Goal: Task Accomplishment & Management: Use online tool/utility

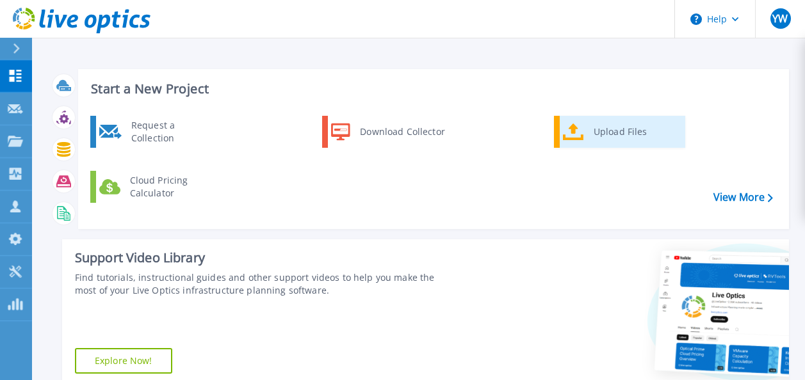
click at [600, 138] on div "Upload Files" at bounding box center [634, 132] width 95 height 26
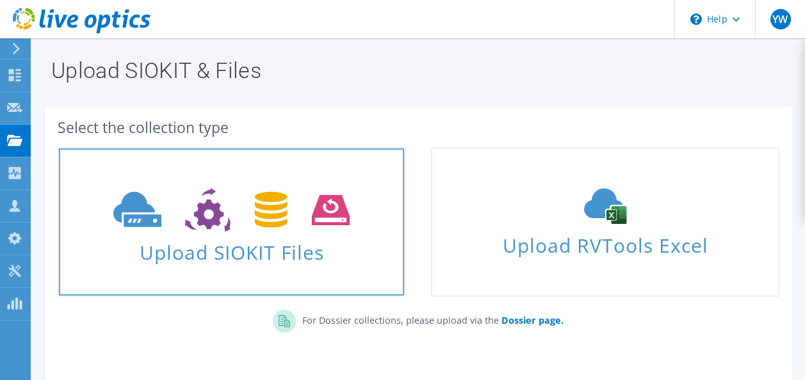
click at [230, 246] on span "Upload SIOKIT Files" at bounding box center [231, 249] width 345 height 28
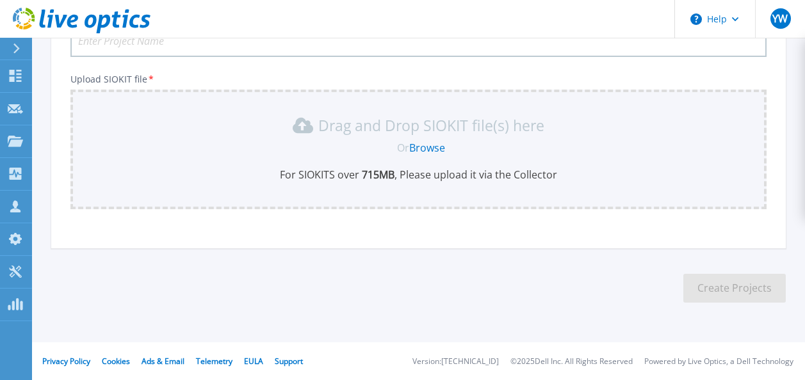
scroll to position [65, 0]
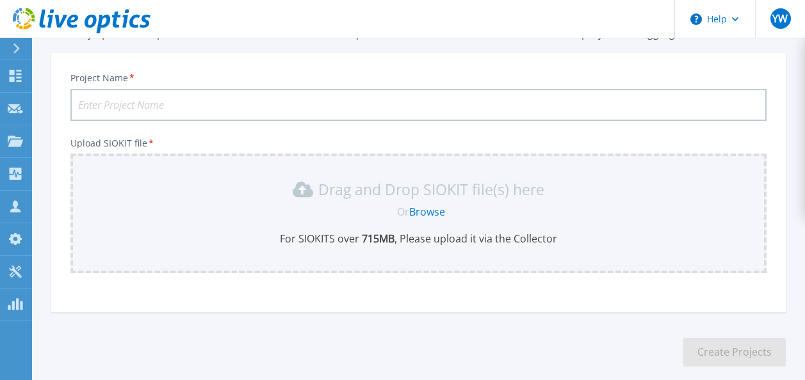
click at [200, 114] on input "Project Name *" at bounding box center [418, 105] width 696 height 32
type input "YTEC-3PAR"
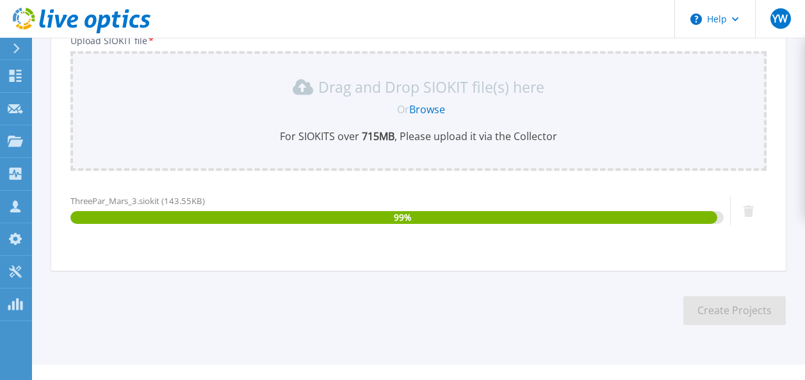
scroll to position [190, 0]
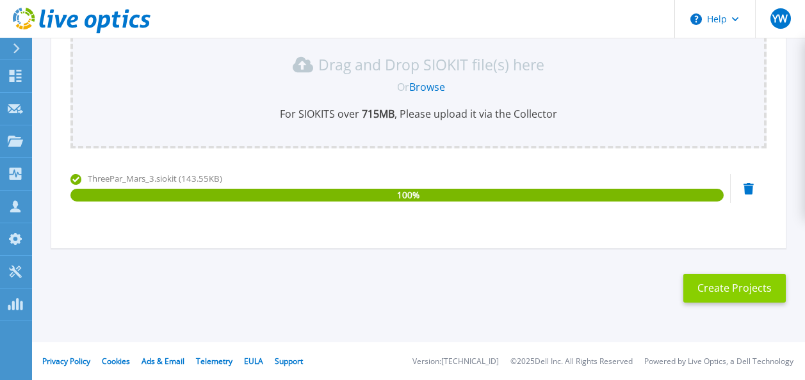
click at [728, 290] on button "Create Projects" at bounding box center [734, 288] width 102 height 29
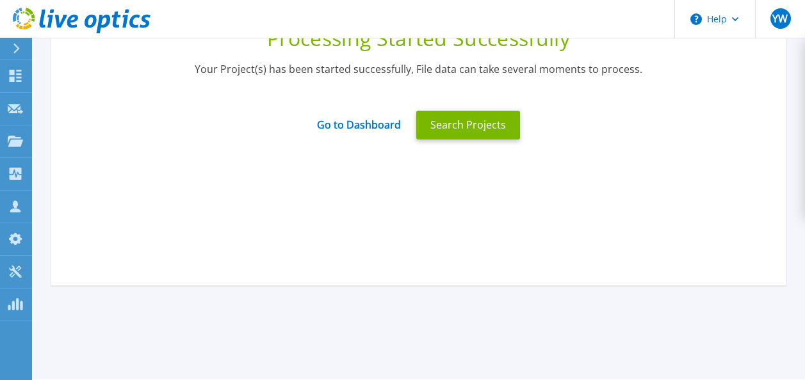
click at [293, 351] on section "Upload SIOKIT You may upload multiple SIOKIT files at the same time. All the Op…" at bounding box center [418, 108] width 773 height 521
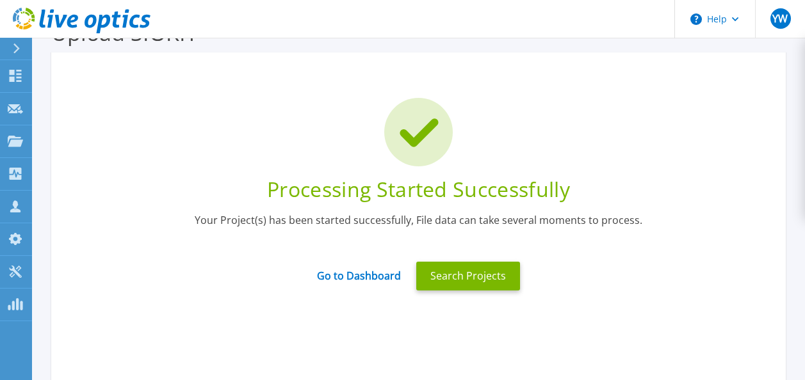
scroll to position [64, 0]
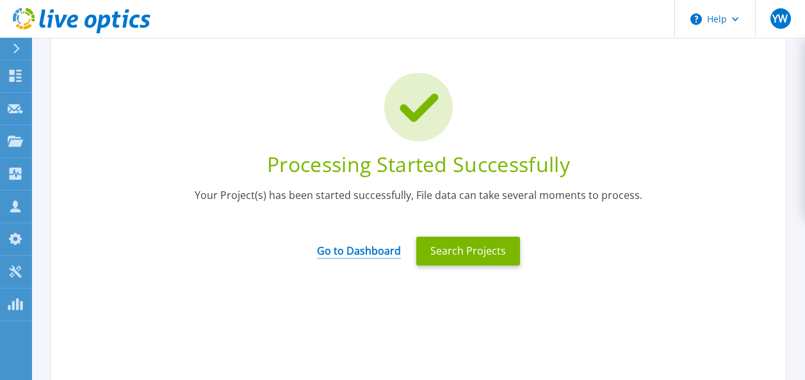
click at [347, 251] on link "Go to Dashboard" at bounding box center [359, 246] width 84 height 25
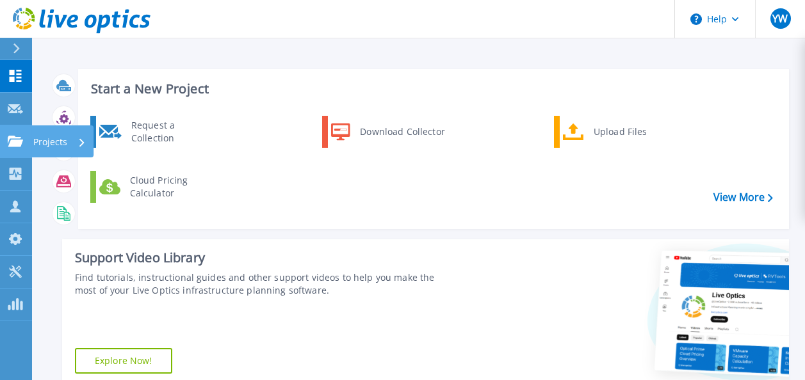
click at [0, 138] on link "Projects Projects" at bounding box center [16, 141] width 32 height 33
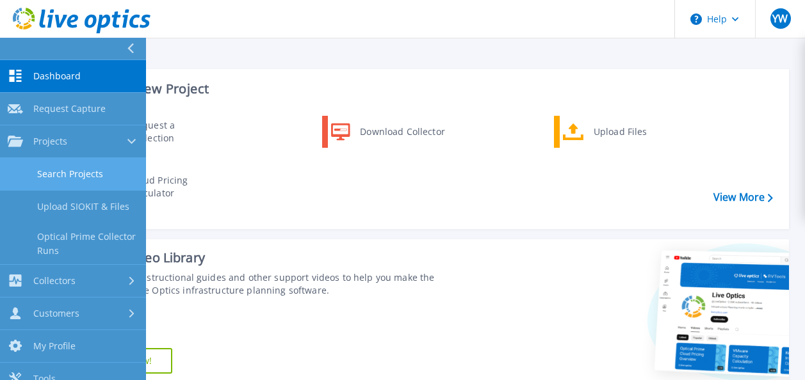
click at [95, 175] on link "Search Projects" at bounding box center [73, 174] width 146 height 33
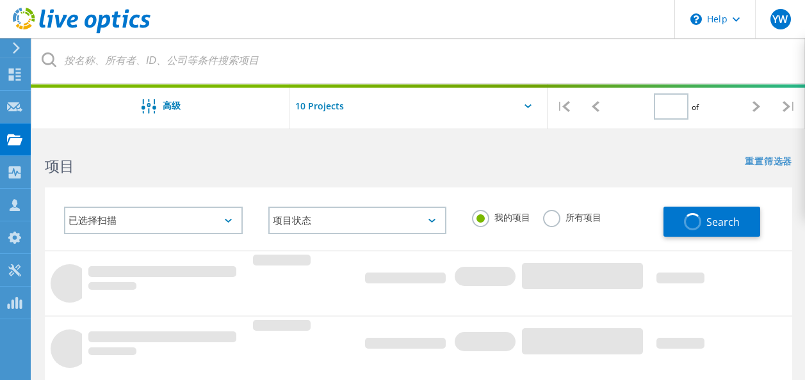
type input "1"
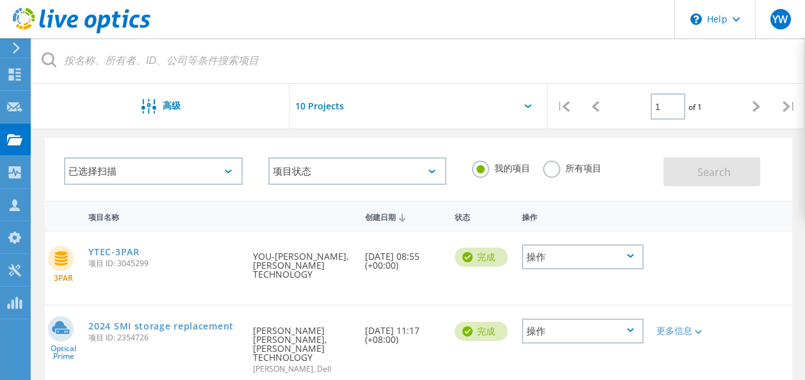
scroll to position [64, 0]
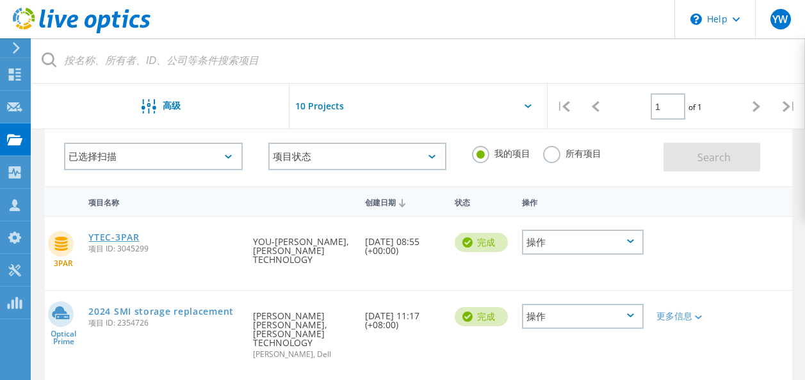
click at [116, 241] on link "YTEC-3PAR" at bounding box center [113, 237] width 51 height 9
